Goal: Information Seeking & Learning: Learn about a topic

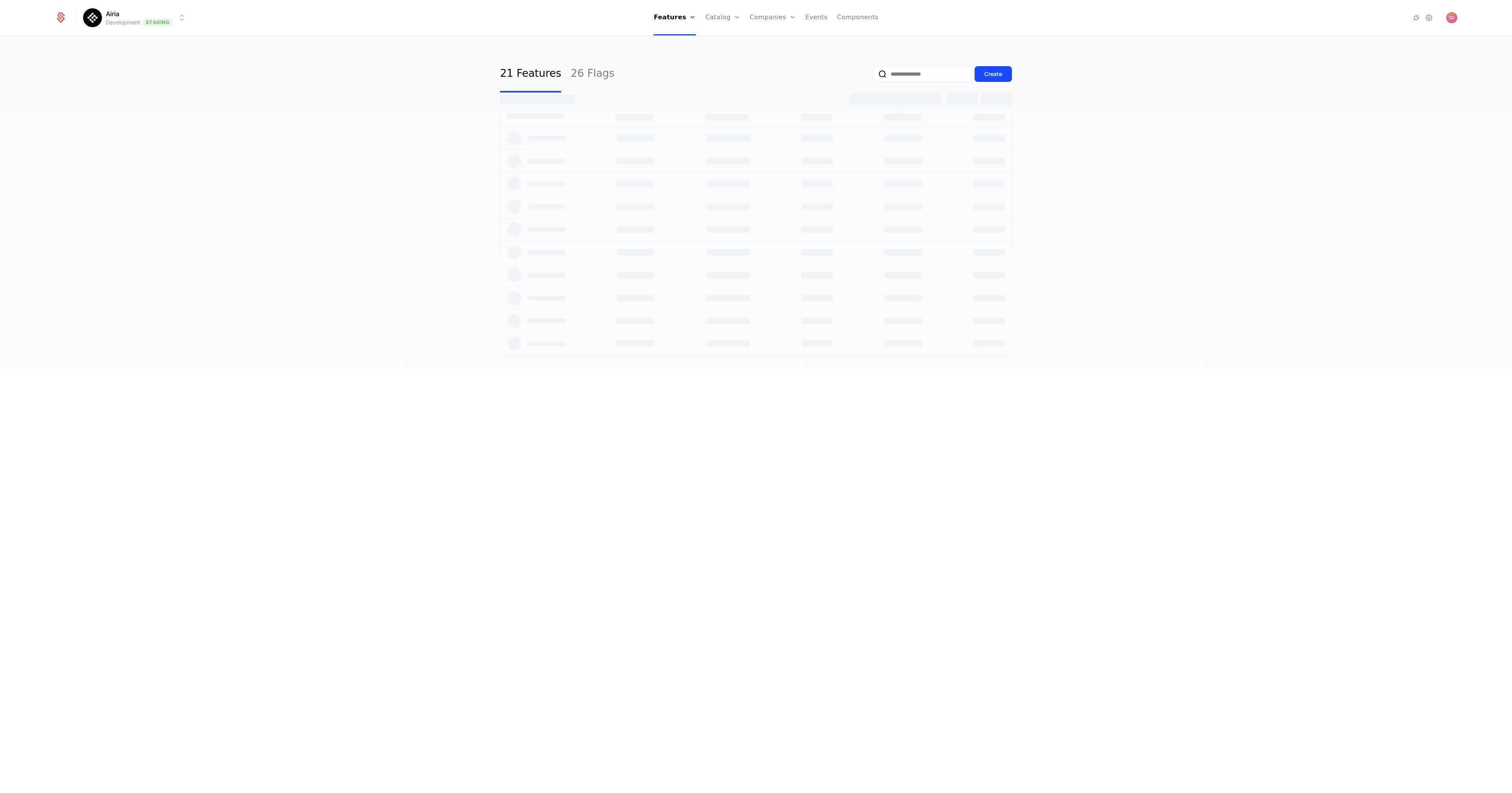
select select "***"
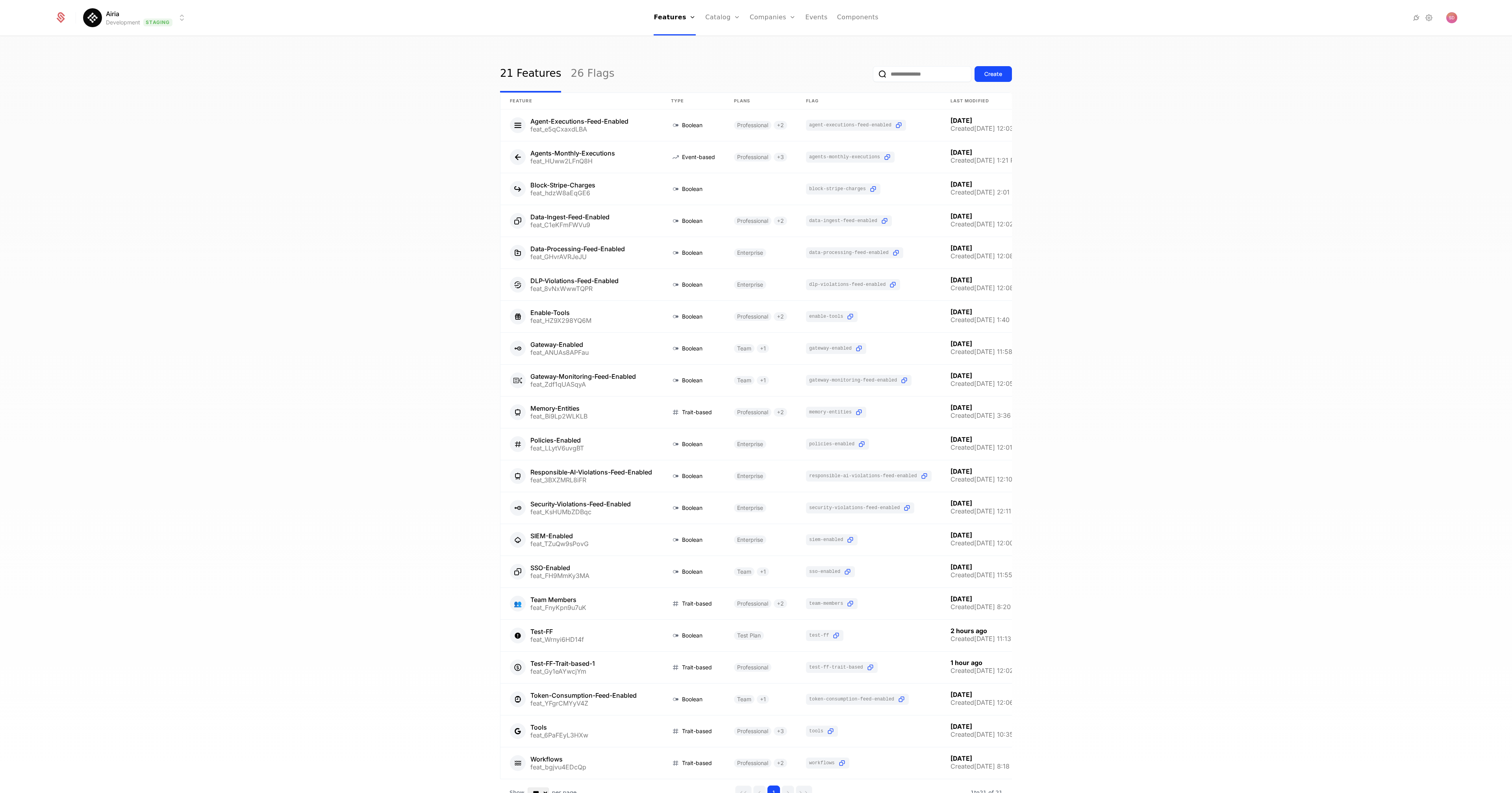
click at [266, 97] on div "21 Features 26 Flags Create Feature Type Plans Flag Last Modified Agent-Executi…" at bounding box center [756, 417] width 1512 height 761
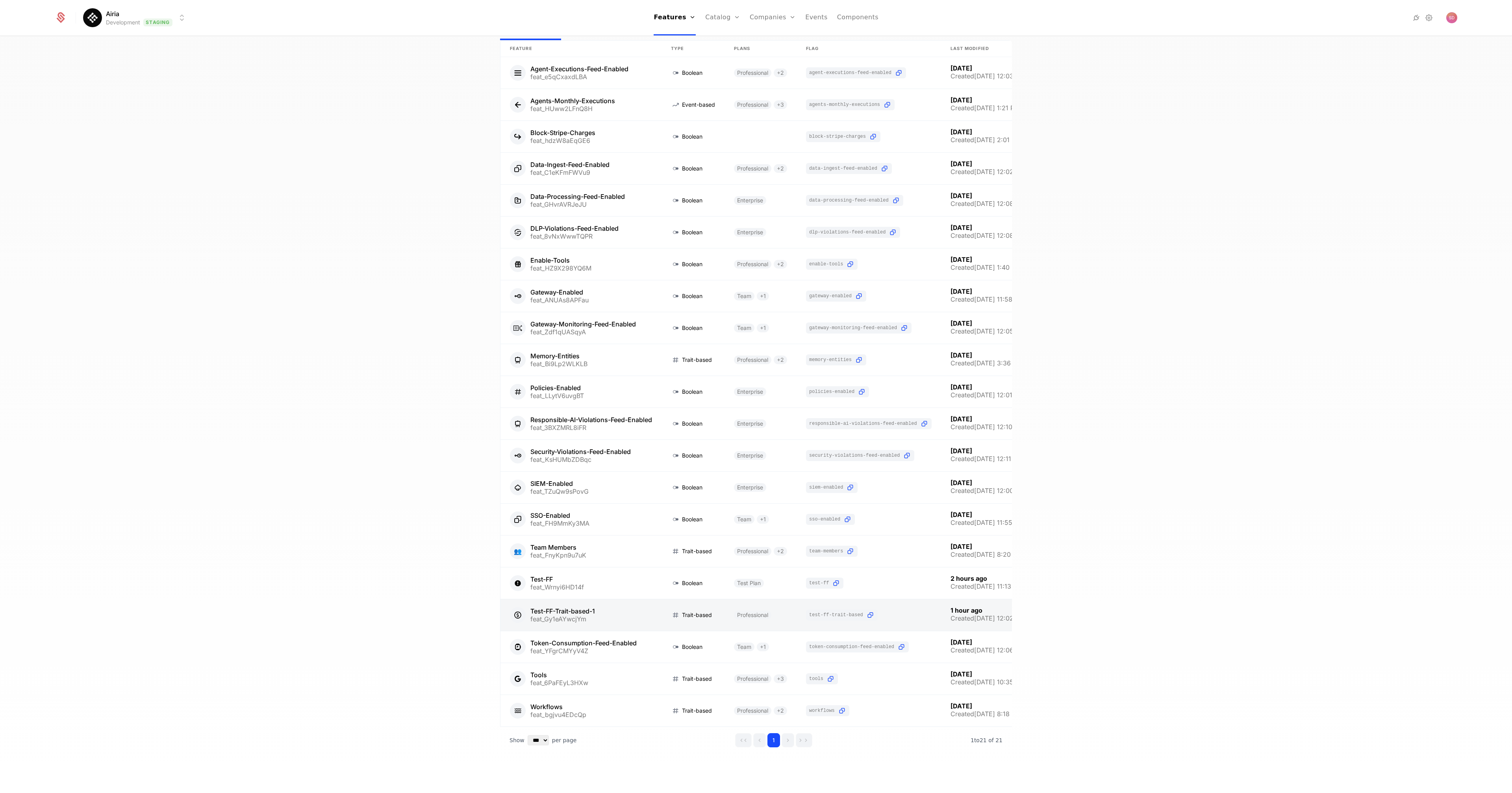
scroll to position [58, 0]
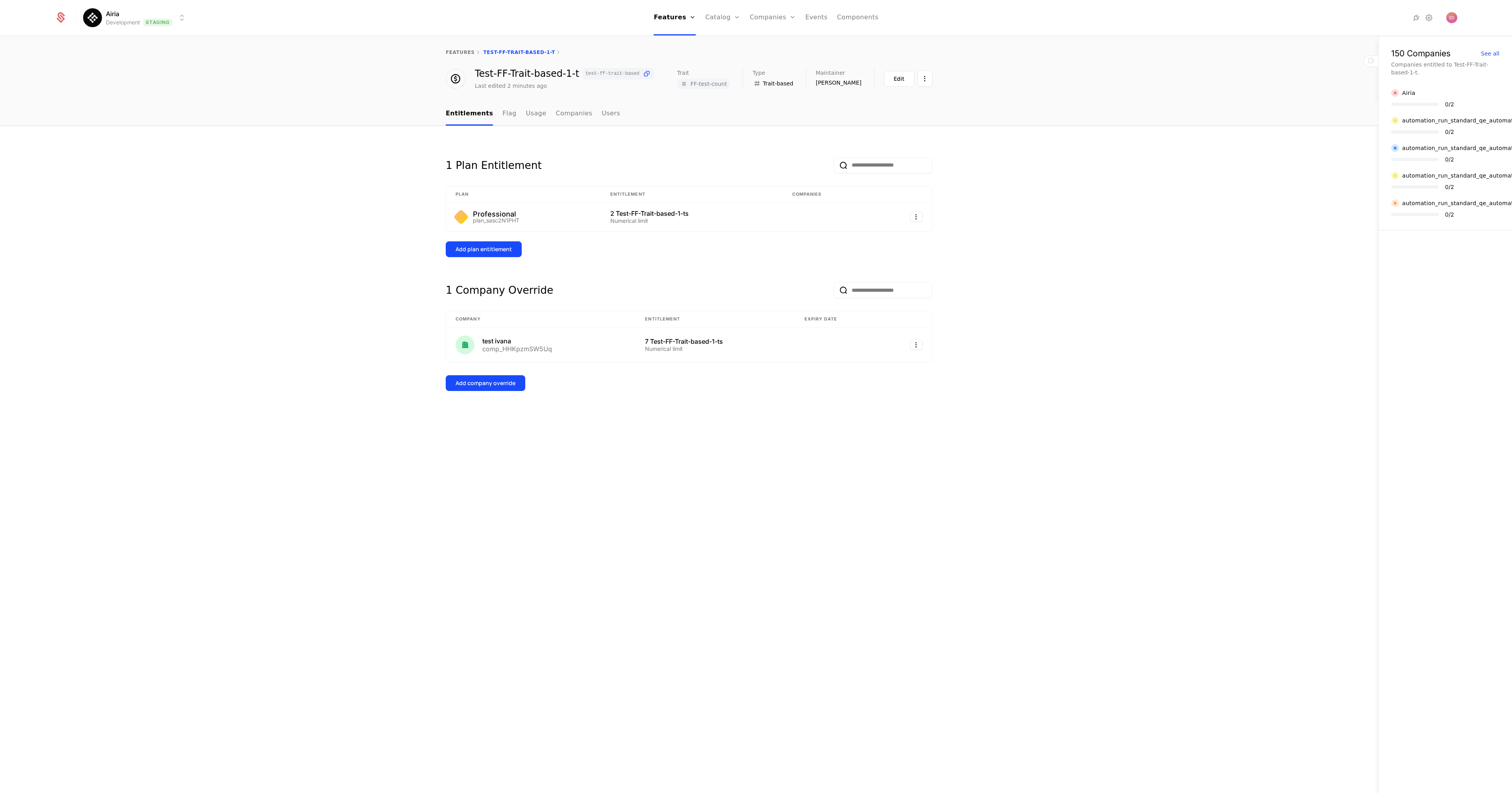
click at [302, 135] on div "1 Plan Entitlement Plan Entitlement Companies Professional plan_sasc2N1PHT 2 Te…" at bounding box center [689, 460] width 1378 height 667
click at [301, 134] on div "1 Plan Entitlement Plan Entitlement Companies Professional plan_sasc2N1PHT 2 Te…" at bounding box center [689, 460] width 1378 height 667
click at [507, 116] on link "Flag" at bounding box center [509, 114] width 14 height 23
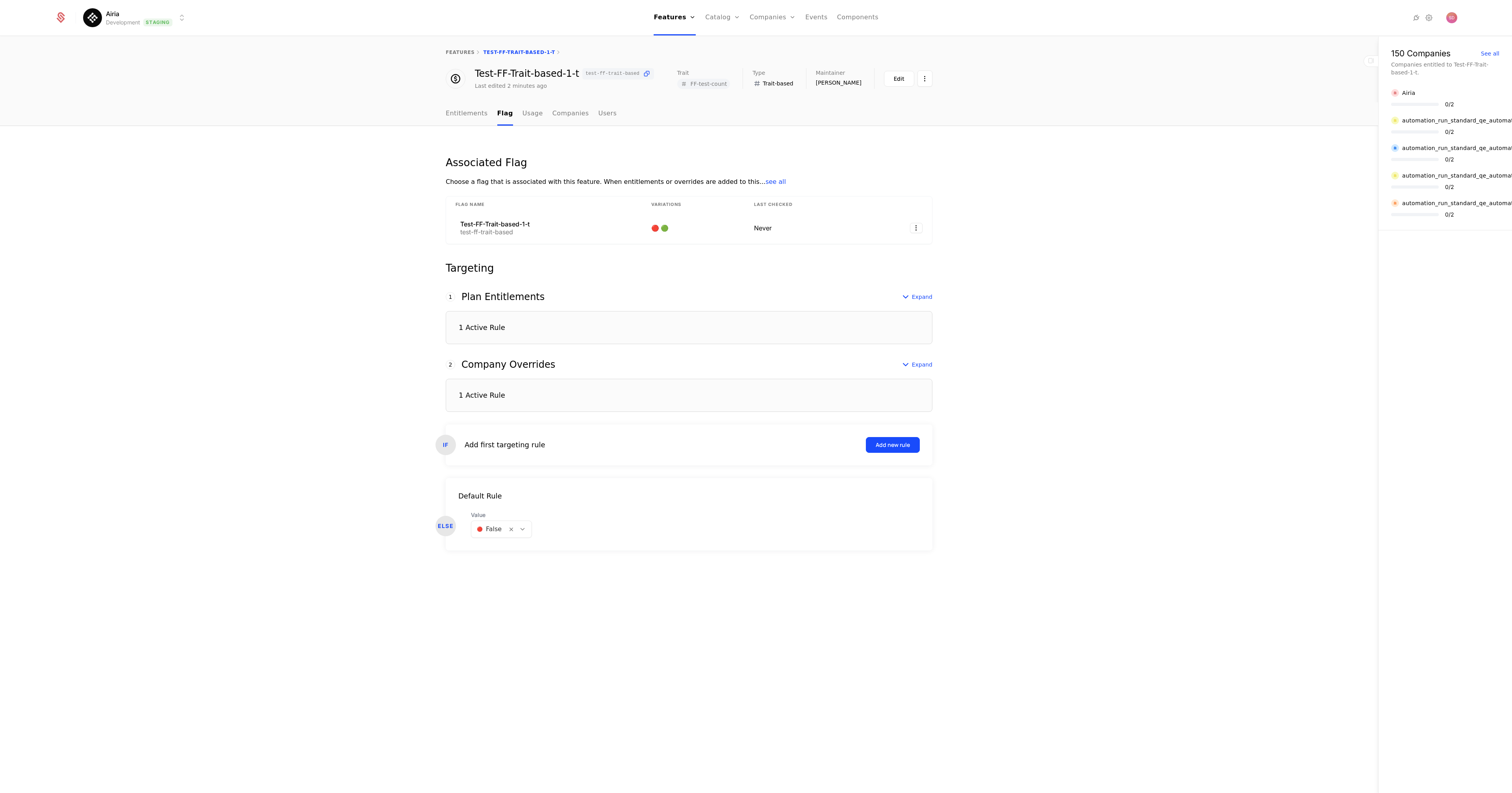
click at [353, 242] on div "Associated Flag Choose a flag that is associated with this feature. When entitl…" at bounding box center [689, 460] width 1378 height 667
click at [916, 230] on html "Airia Development Staging Features Features Flags Catalog Plans Add Ons Configu…" at bounding box center [756, 396] width 1512 height 793
click at [880, 245] on div "View" at bounding box center [883, 248] width 60 height 11
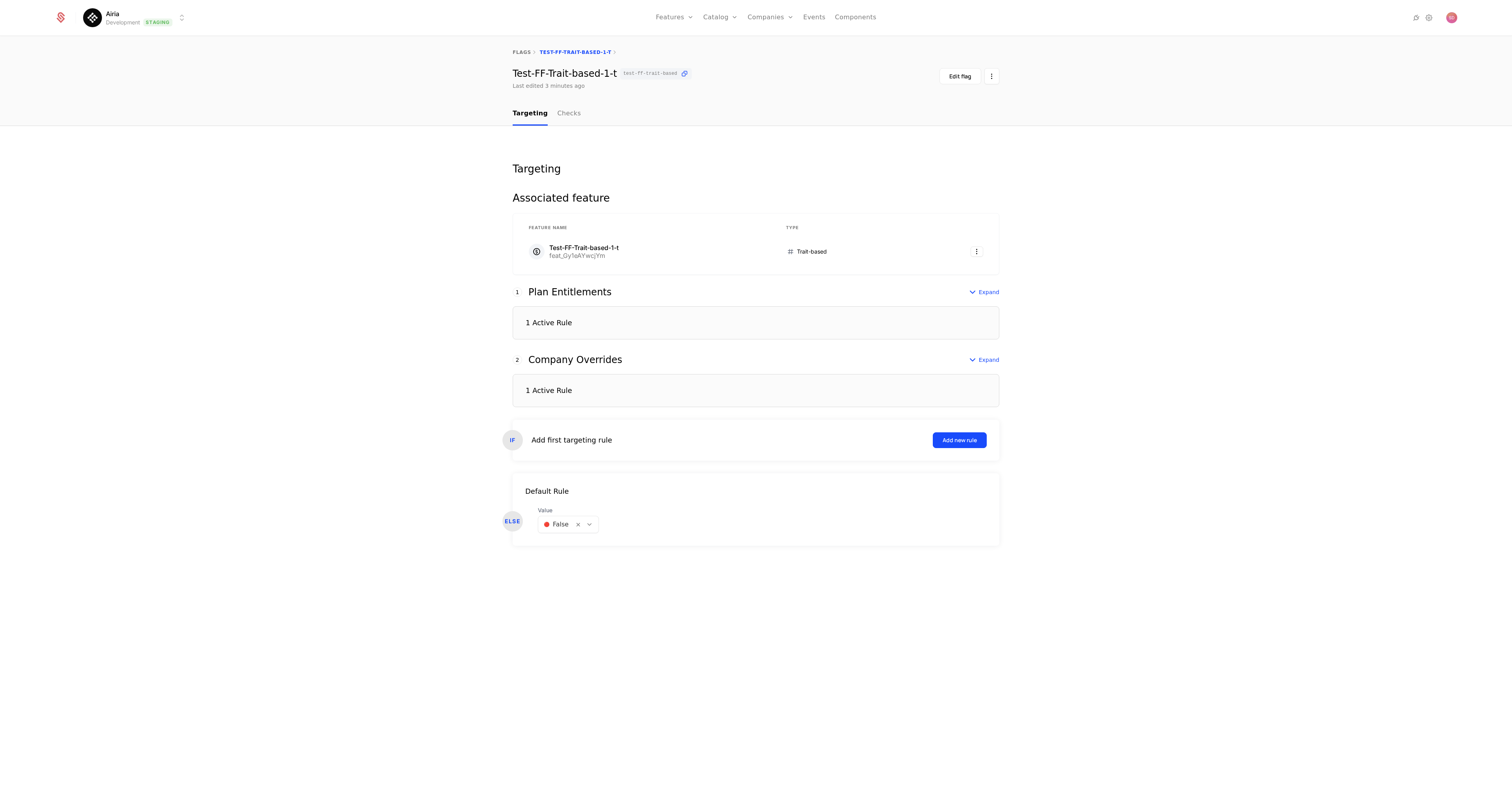
click at [177, 298] on div "Targeting Associated feature Feature Name Type Test-FF-Trait-based-1-t feat_Gy1…" at bounding box center [756, 460] width 1512 height 667
click at [336, 307] on div "Targeting Associated feature Feature Name Type Test-FF-Trait-based-1-t feat_Gy1…" at bounding box center [756, 460] width 1512 height 667
click at [325, 258] on div "Targeting Associated feature Feature Name Type Test-FF-Trait-based-1-t feat_Gy1…" at bounding box center [756, 460] width 1512 height 667
click at [389, 239] on div "Targeting Associated feature Feature Name Type Test-FF-Trait-based-1-t feat_Gy1…" at bounding box center [756, 460] width 1512 height 667
click at [350, 232] on div "Targeting Associated feature Feature Name Type Test-FF-Trait-based-1-t feat_Gy1…" at bounding box center [756, 460] width 1512 height 667
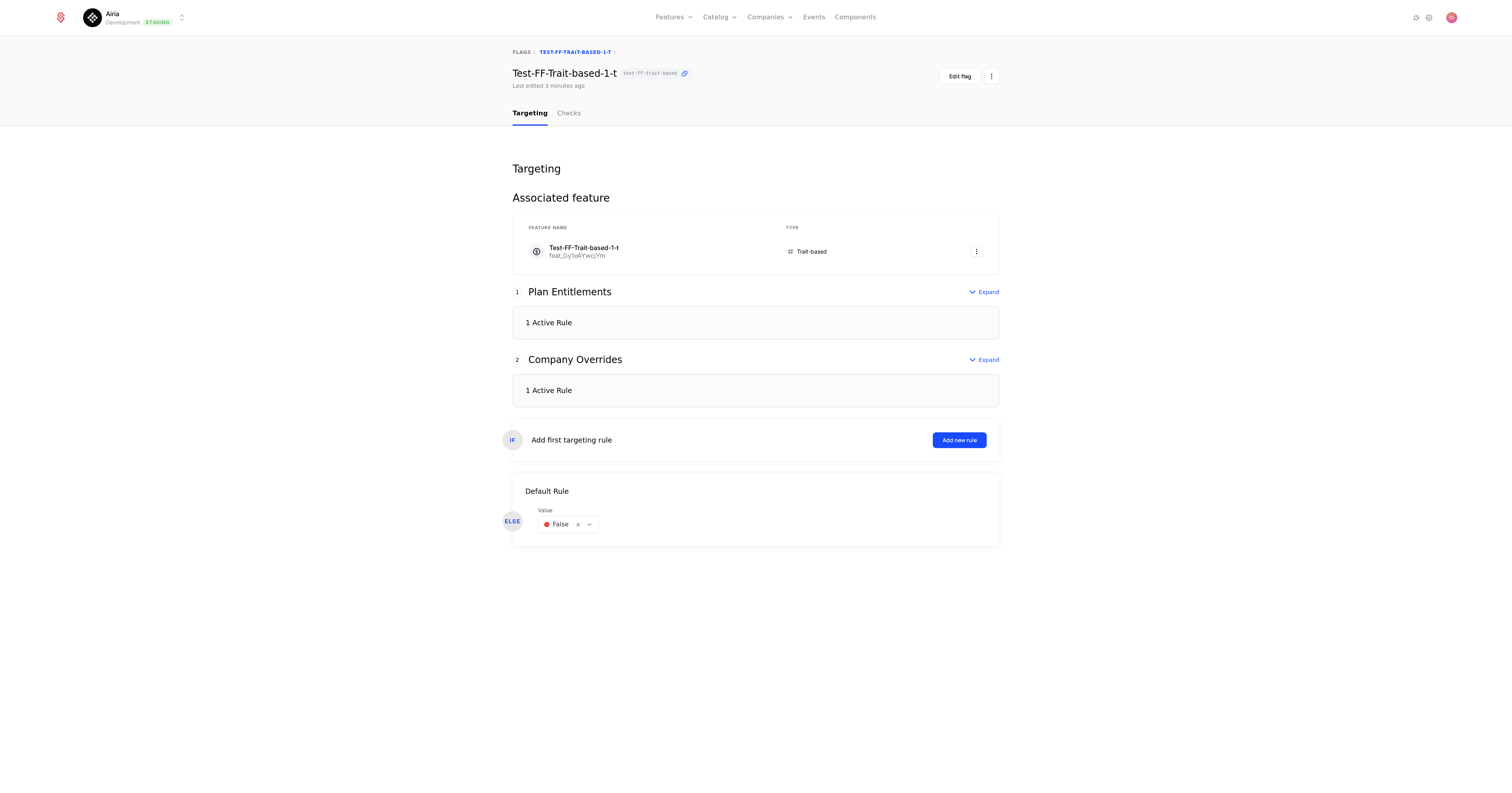
click at [343, 231] on div "Targeting Associated feature Feature Name Type Test-FF-Trait-based-1-t feat_Gy1…" at bounding box center [756, 460] width 1512 height 667
click at [264, 246] on div "Targeting Associated feature Feature Name Type Test-FF-Trait-based-1-t feat_Gy1…" at bounding box center [756, 460] width 1512 height 667
click at [561, 113] on link "Checks" at bounding box center [569, 114] width 23 height 23
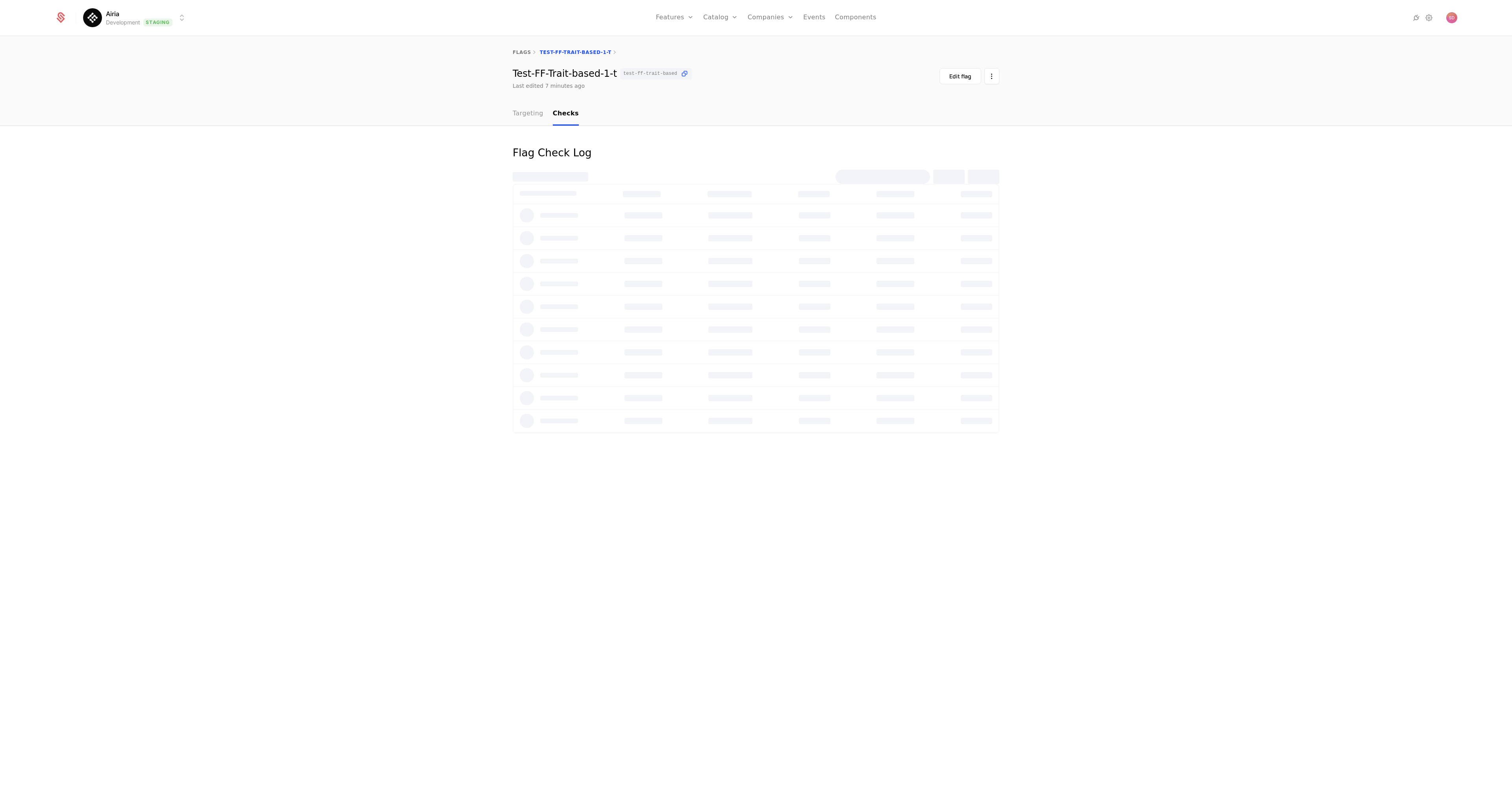
click at [530, 116] on link "Targeting" at bounding box center [528, 114] width 31 height 23
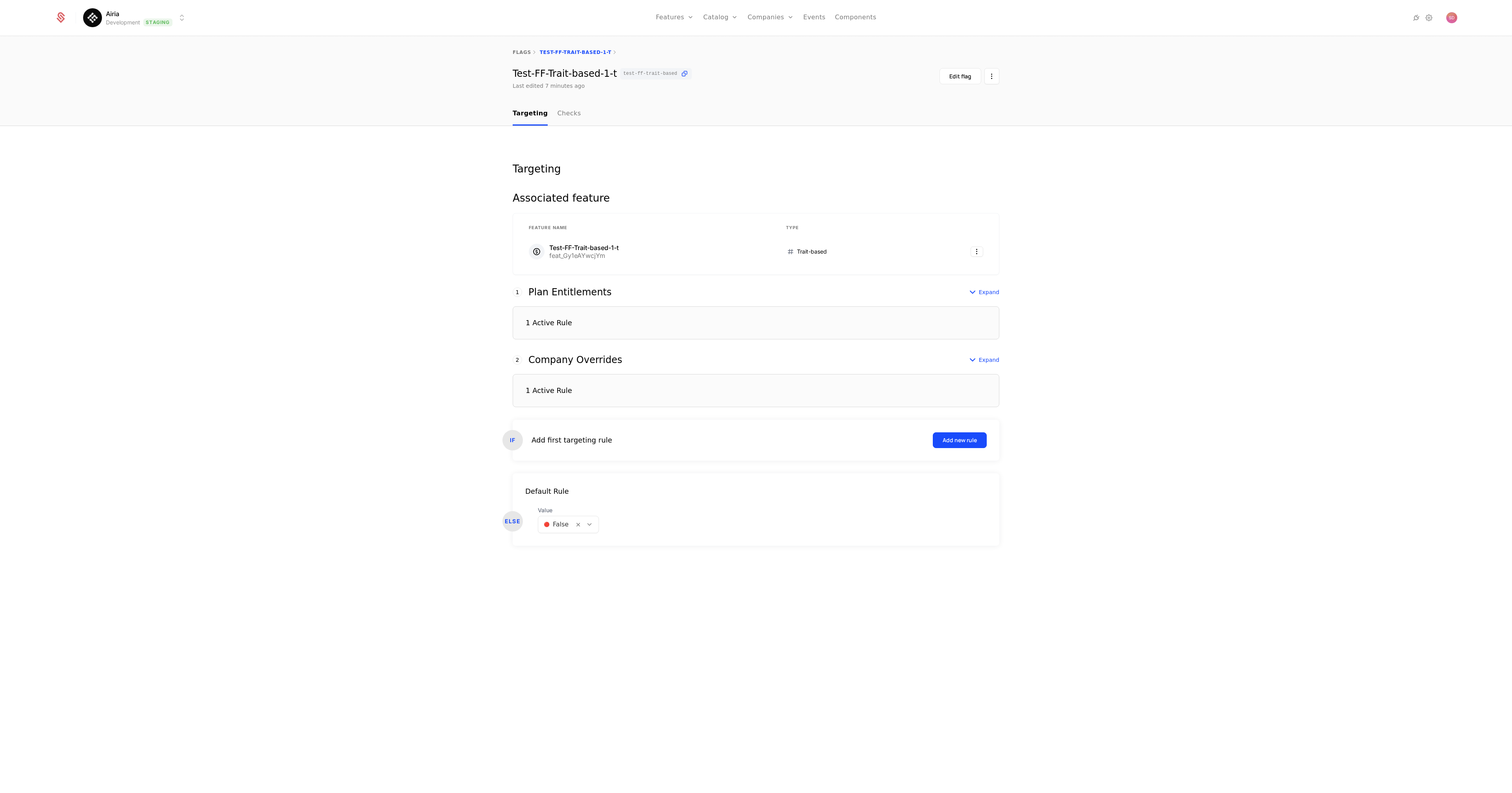
click at [606, 72] on div "Test-FF-Trait-based-1-t test-ff-trait-based" at bounding box center [602, 73] width 179 height 11
drag, startPoint x: 512, startPoint y: 70, endPoint x: 609, endPoint y: 78, distance: 97.3
click at [609, 78] on div "Test-FF-Trait-based-1-t test-ff-trait-based" at bounding box center [602, 73] width 179 height 11
click at [683, 73] on icon at bounding box center [684, 74] width 8 height 8
click at [778, 72] on div "Test-FF-Trait-based-1-t test-ff-trait-based Last edited 7 minutes ago Edit flag" at bounding box center [755, 79] width 487 height 22
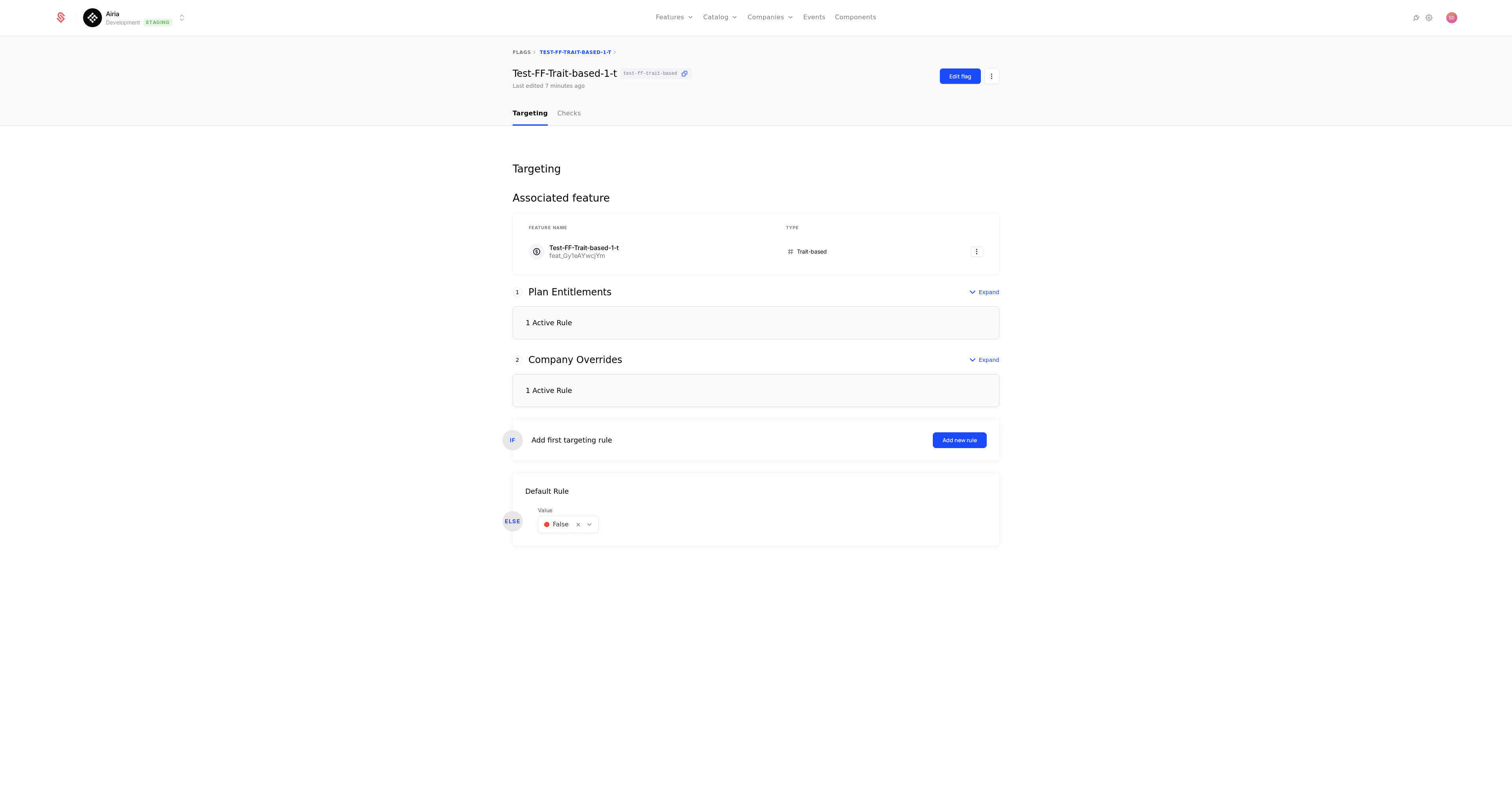
click at [955, 74] on div "Edit flag" at bounding box center [960, 76] width 22 height 8
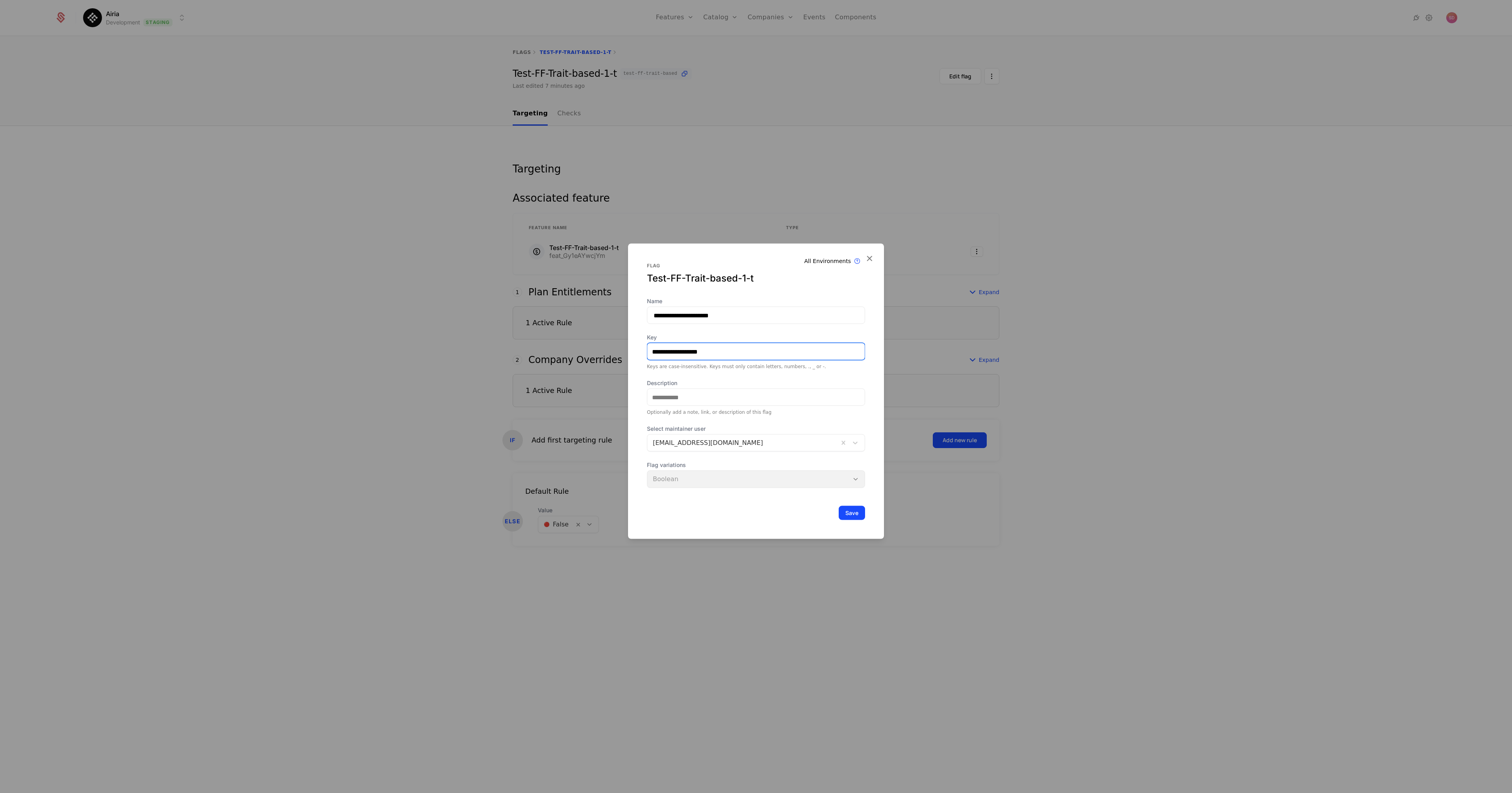
click at [714, 353] on input "**********" at bounding box center [756, 352] width 217 height 16
click at [754, 318] on input "**********" at bounding box center [756, 316] width 218 height 18
click at [870, 259] on icon at bounding box center [869, 258] width 10 height 10
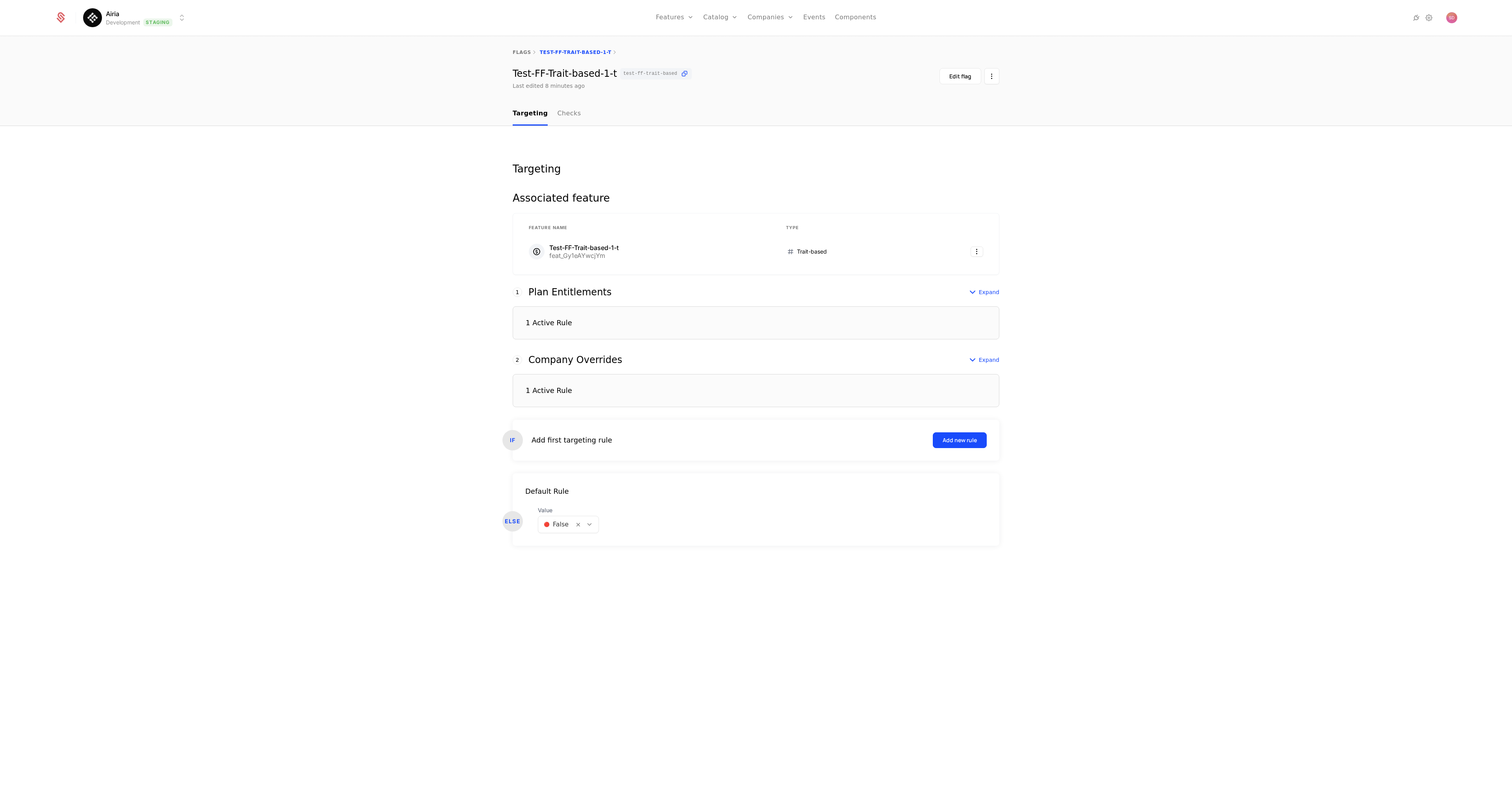
drag, startPoint x: 288, startPoint y: 174, endPoint x: 376, endPoint y: 152, distance: 90.7
click at [288, 174] on div "Targeting Associated feature Feature Name Type Test-FF-Trait-based-1-t feat_Gy1…" at bounding box center [756, 460] width 1512 height 667
click at [563, 232] on th "Feature Name" at bounding box center [648, 228] width 257 height 16
click at [568, 226] on th "Feature Name" at bounding box center [648, 228] width 257 height 16
click at [579, 254] on div "feat_Gy1eAYwcjYm" at bounding box center [584, 255] width 69 height 6
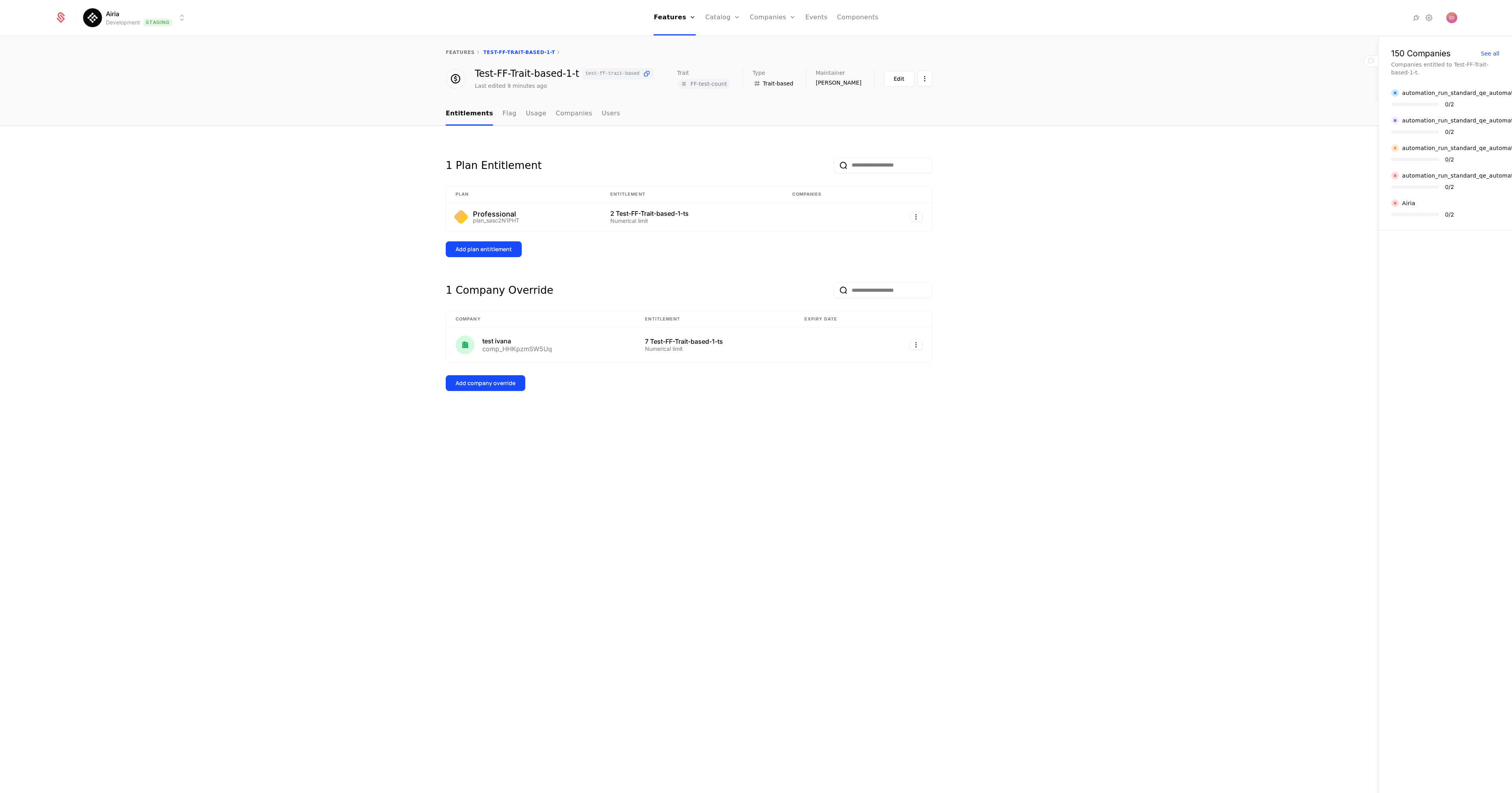
click at [290, 228] on div "1 Plan Entitlement Plan Entitlement Companies Professional plan_sasc2N1PHT 2 Te…" at bounding box center [689, 460] width 1378 height 667
click at [337, 313] on div "1 Plan Entitlement Plan Entitlement Companies Professional plan_sasc2N1PHT 2 Te…" at bounding box center [689, 460] width 1378 height 667
click at [350, 335] on div "1 Plan Entitlement Plan Entitlement Companies Professional plan_sasc2N1PHT 2 Te…" at bounding box center [689, 460] width 1378 height 667
click at [262, 237] on div "1 Plan Entitlement Plan Entitlement Companies Professional plan_sasc2N1PHT 2 Te…" at bounding box center [689, 460] width 1378 height 667
click at [460, 50] on link "features" at bounding box center [460, 52] width 29 height 5
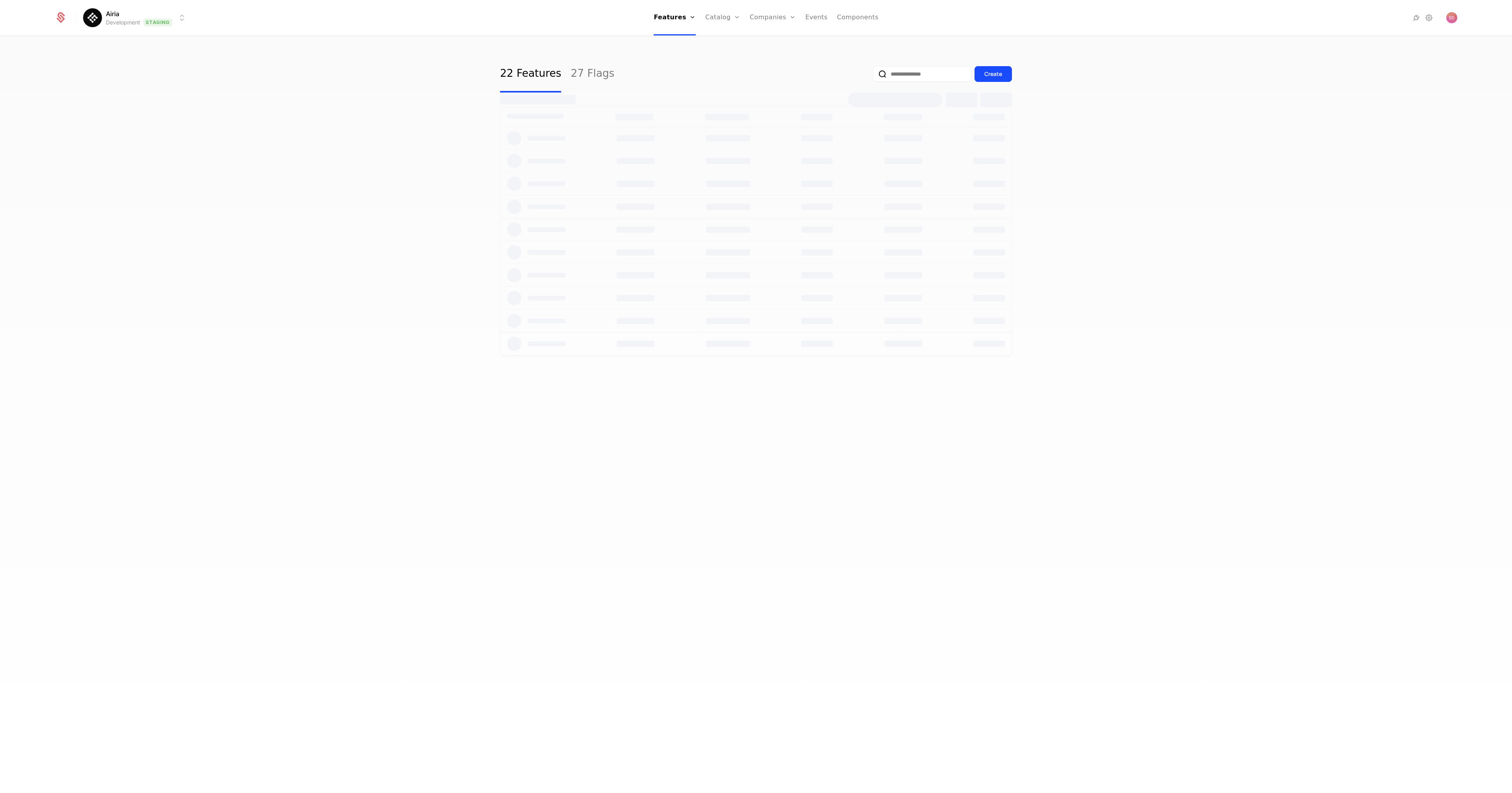
select select "***"
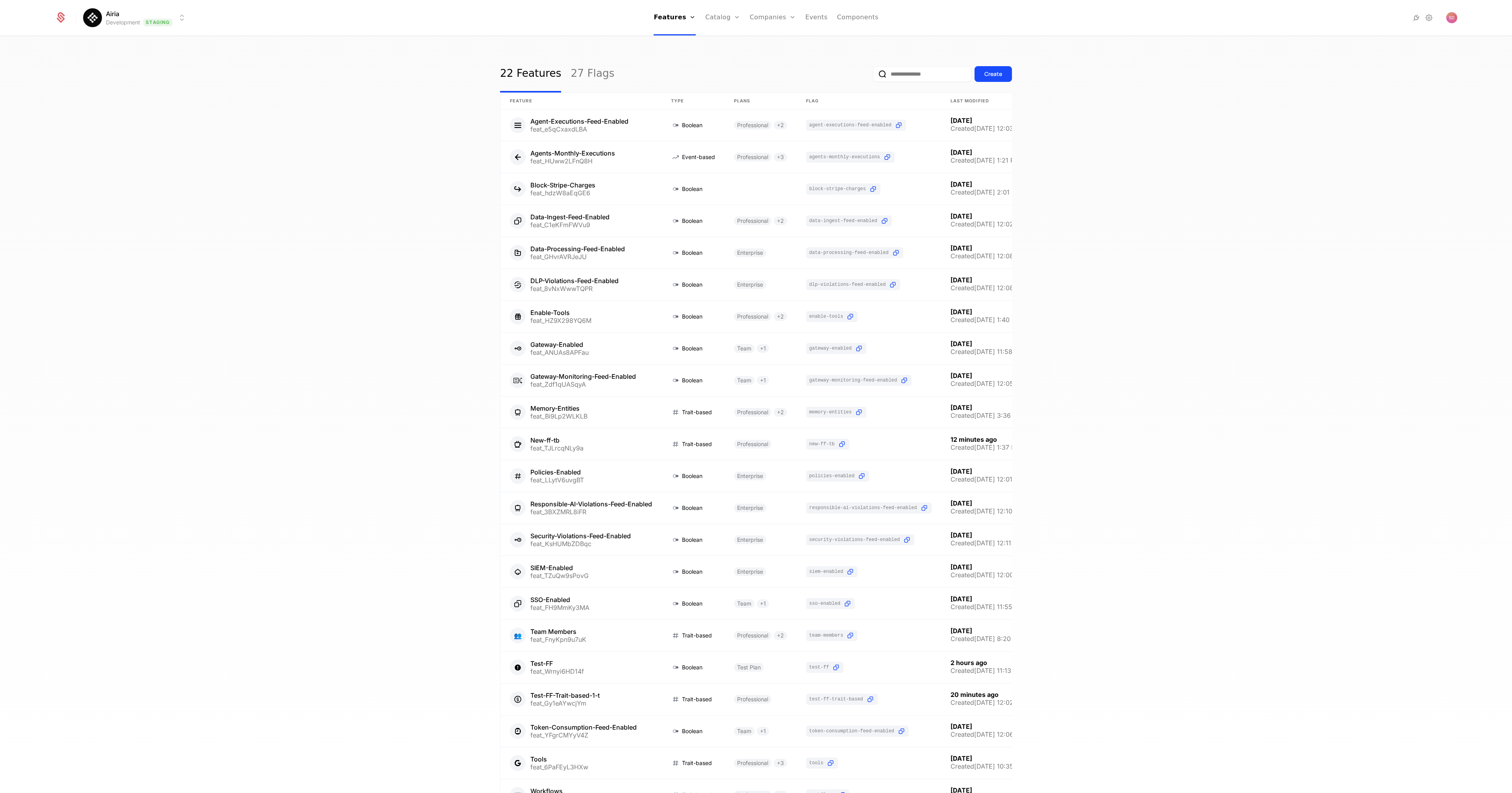
scroll to position [90, 0]
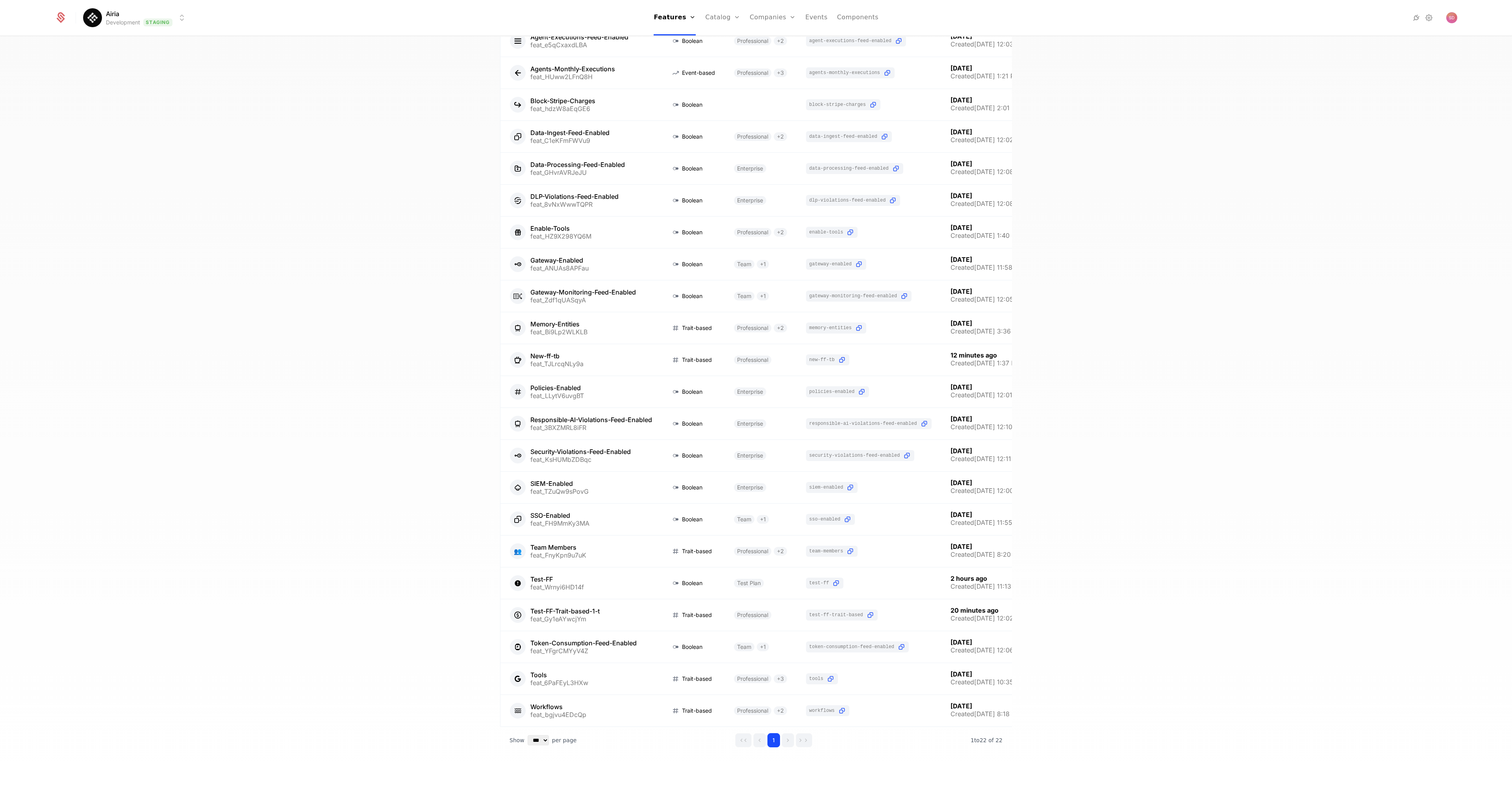
click at [309, 509] on div "22 Features 27 Flags Create Feature Type Plans Flag Last Modified Agent-Executi…" at bounding box center [756, 417] width 1512 height 761
click at [313, 652] on div "22 Features 27 Flags Create Feature Type Plans Flag Last Modified Agent-Executi…" at bounding box center [756, 417] width 1512 height 761
click at [371, 593] on div "22 Features 27 Flags Create Feature Type Plans Flag Last Modified Agent-Executi…" at bounding box center [756, 417] width 1512 height 761
click at [574, 698] on link at bounding box center [581, 711] width 161 height 32
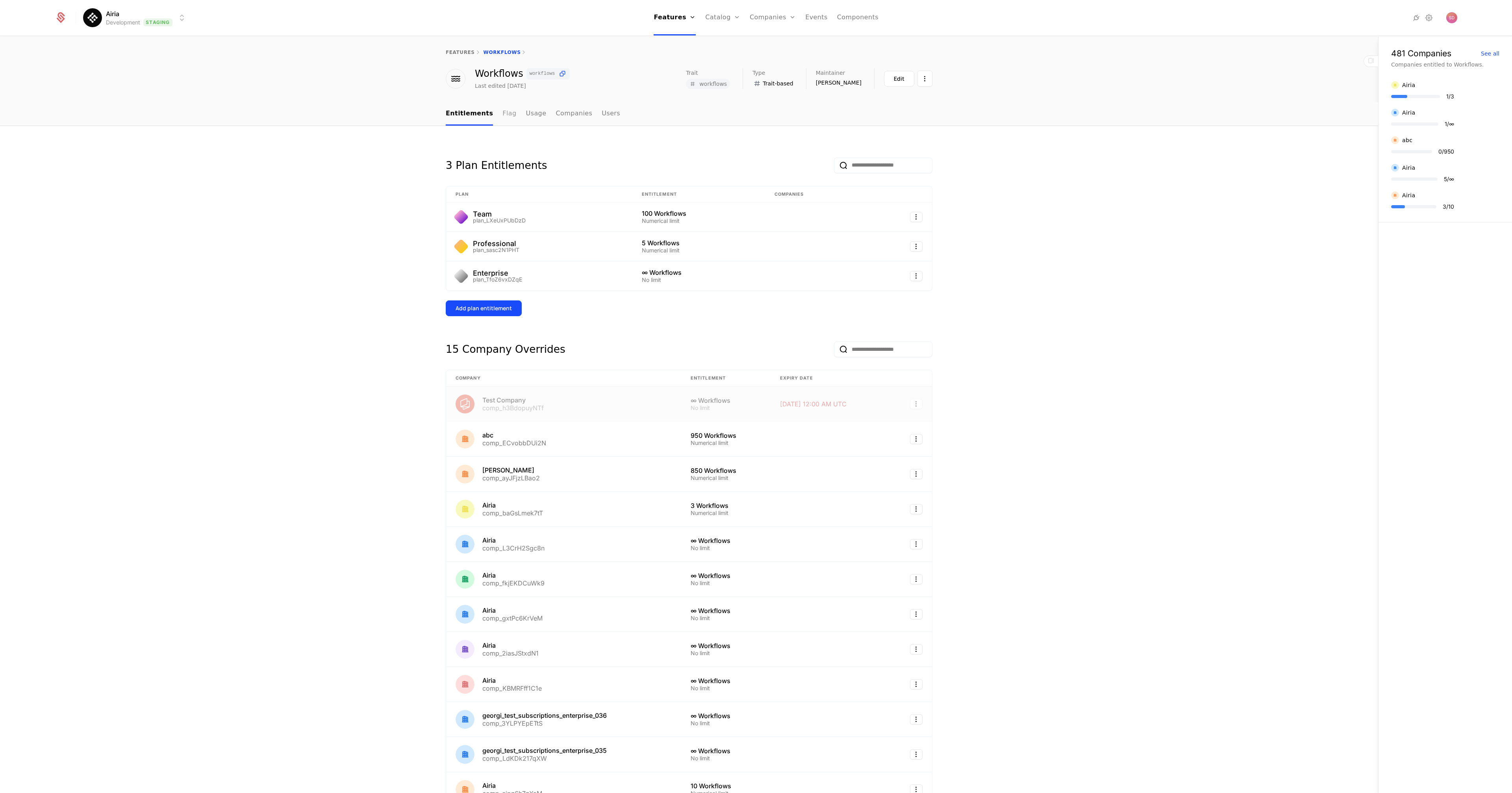
click at [502, 117] on link "Flag" at bounding box center [509, 114] width 14 height 23
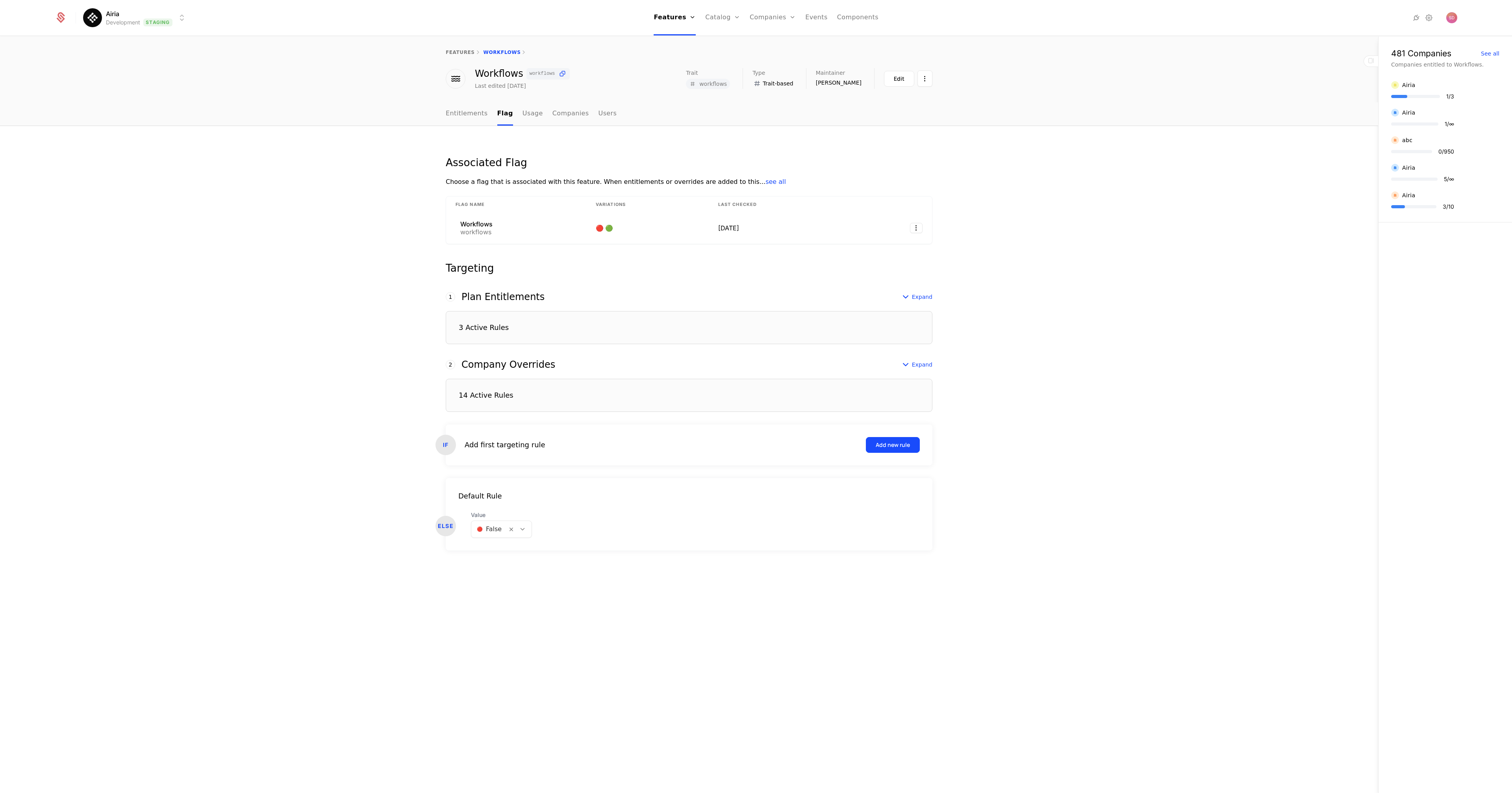
click at [328, 176] on div "Associated Flag Choose a flag that is associated with this feature. When entitl…" at bounding box center [689, 460] width 1378 height 667
click at [355, 210] on div "Associated Flag Choose a flag that is associated with this feature. When entitl…" at bounding box center [689, 460] width 1378 height 667
click at [723, 39] on link "Plans" at bounding box center [735, 43] width 41 height 9
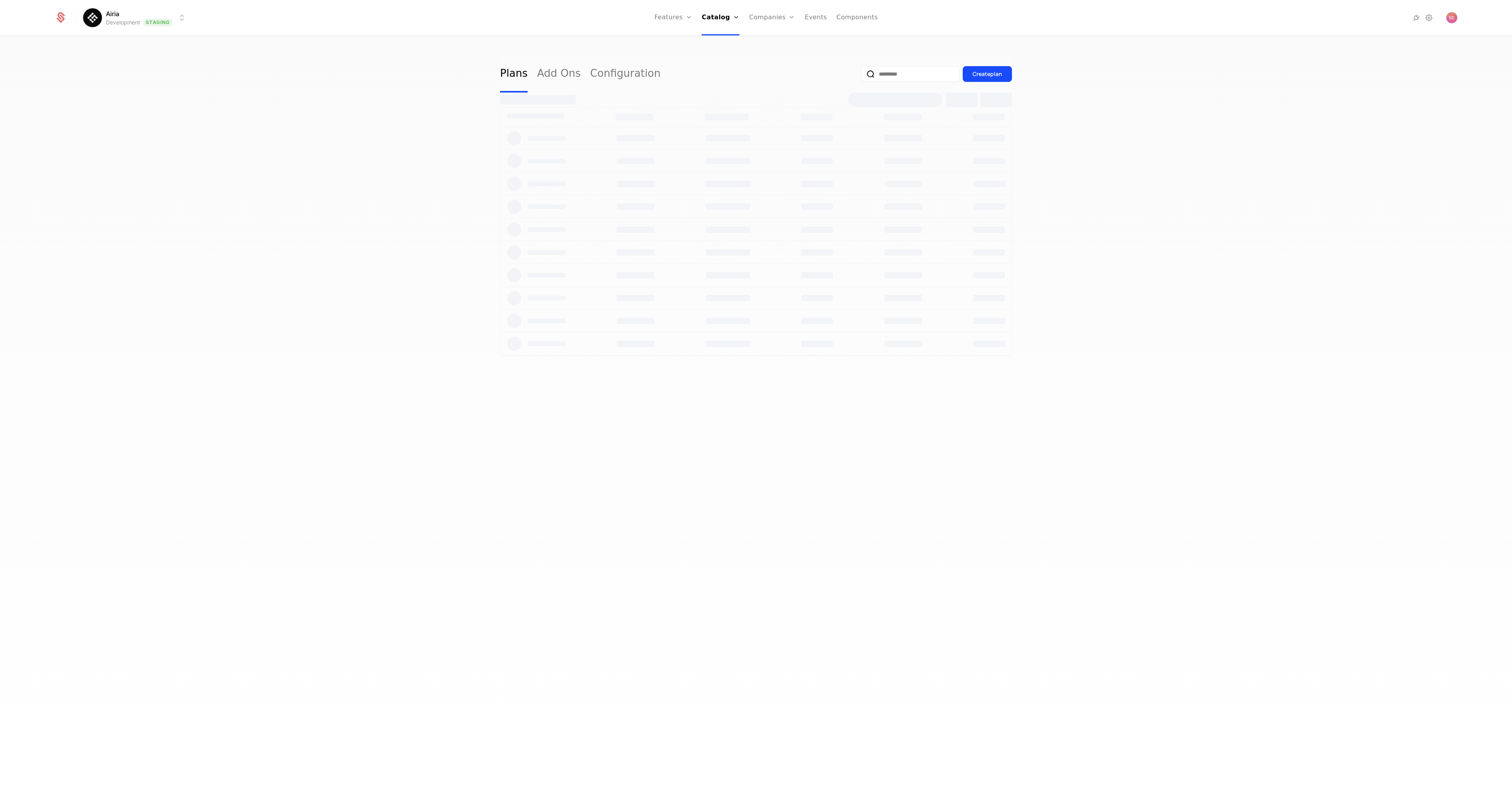
click at [370, 96] on div "Plans Add Ons Configuration Create plan" at bounding box center [756, 417] width 1512 height 761
click at [351, 155] on div "Plans Add Ons Configuration Create plan" at bounding box center [756, 417] width 1512 height 761
click at [406, 184] on div "Plans Add Ons Configuration Create plan" at bounding box center [756, 417] width 1512 height 761
select select "***"
click at [635, 548] on div "5 Plans 0 Add Ons Configuration Create plan plan Features Prices Companies Ente…" at bounding box center [756, 417] width 1512 height 761
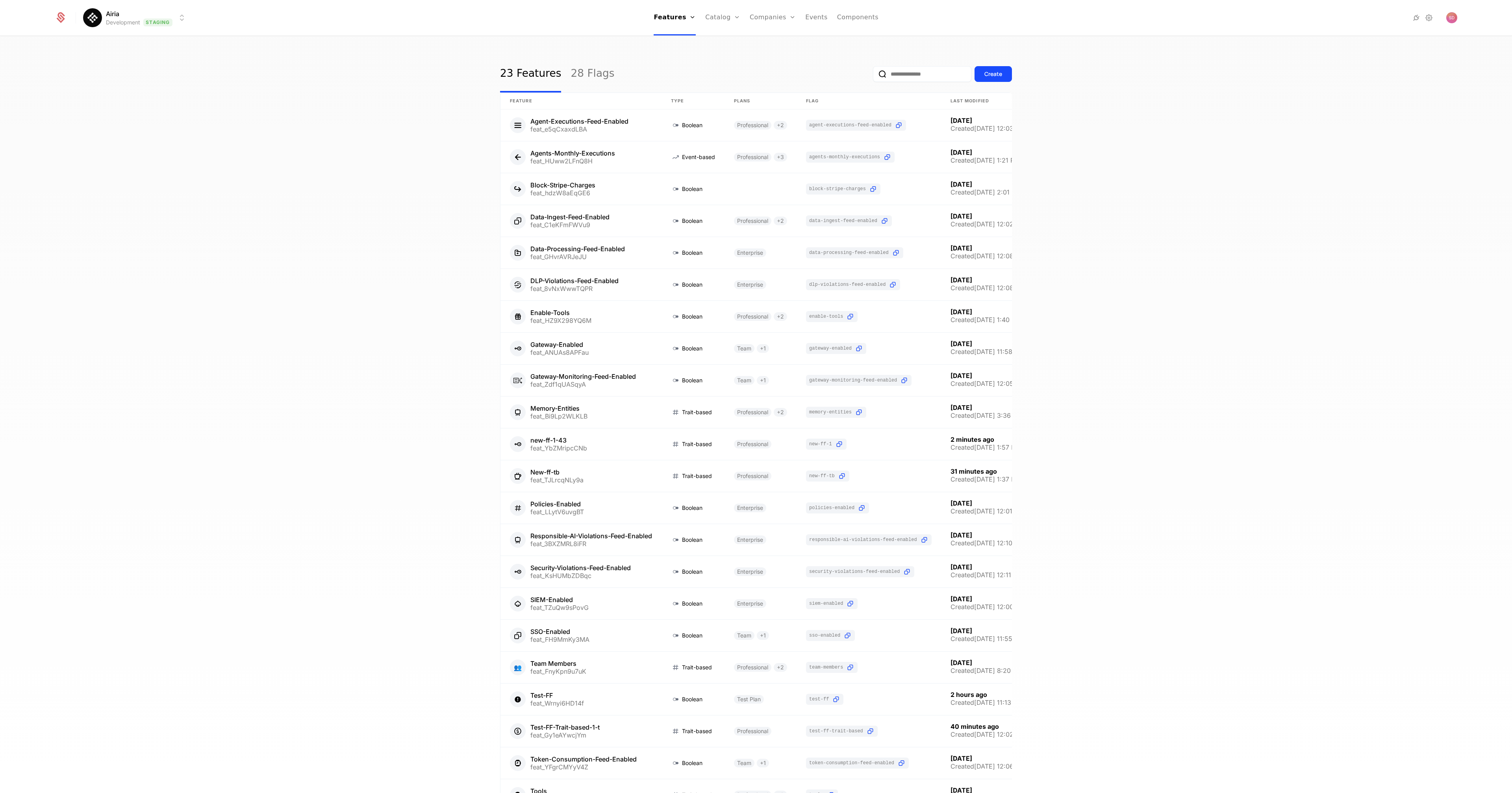
select select "***"
